Goal: Book appointment/travel/reservation

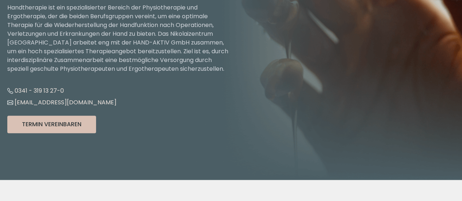
scroll to position [142, 0]
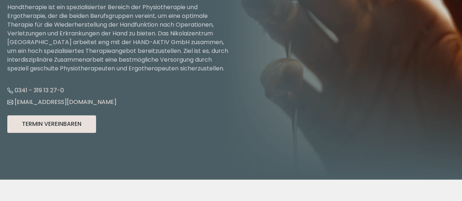
click at [32, 124] on button "Termin Vereinbaren" at bounding box center [51, 124] width 89 height 18
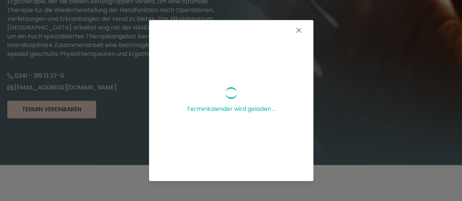
scroll to position [156, 0]
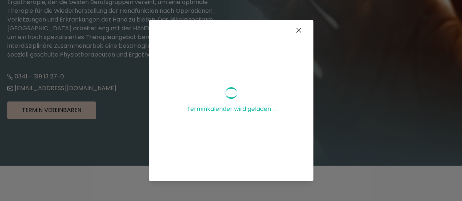
click at [297, 30] on icon at bounding box center [299, 30] width 4 height 4
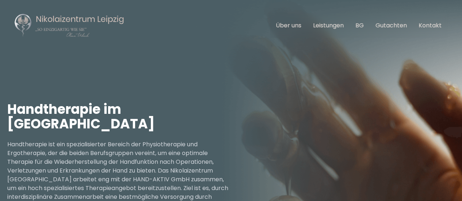
scroll to position [0, 0]
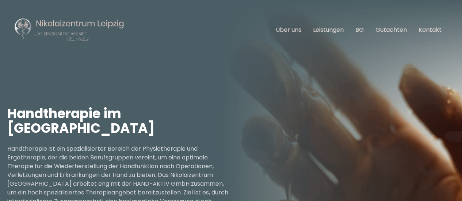
click at [269, 70] on div "Handtherapie im [GEOGRAPHIC_DATA] Handtherapie ist ein spezialisierter Bereich …" at bounding box center [231, 191] width 462 height 262
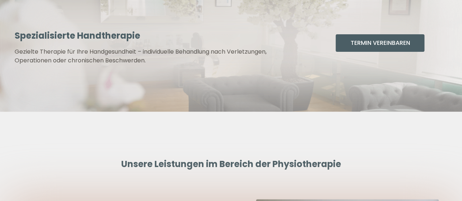
scroll to position [1454, 0]
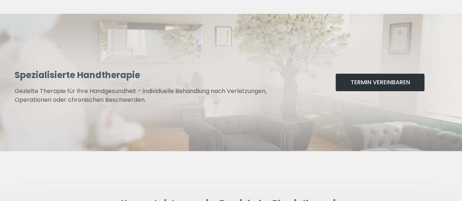
click at [369, 83] on button "Termin Vereinbaren" at bounding box center [380, 83] width 89 height 18
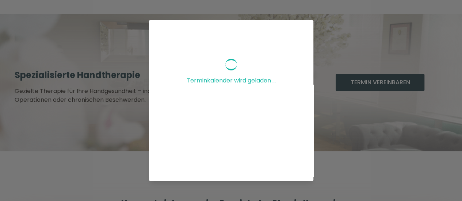
scroll to position [23, 0]
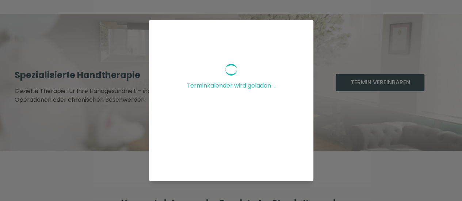
click at [340, 49] on div "Terminkalender wird geladen ..." at bounding box center [231, 100] width 462 height 201
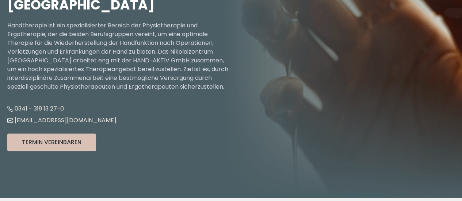
scroll to position [0, 0]
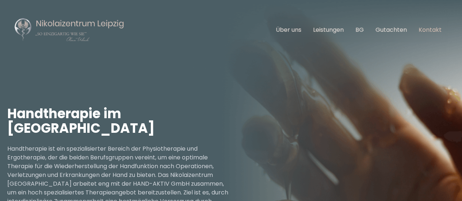
click at [439, 28] on link "Kontakt" at bounding box center [430, 30] width 23 height 8
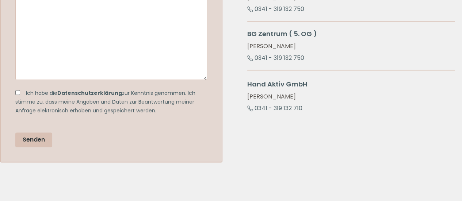
scroll to position [430, 0]
